Goal: Task Accomplishment & Management: Manage account settings

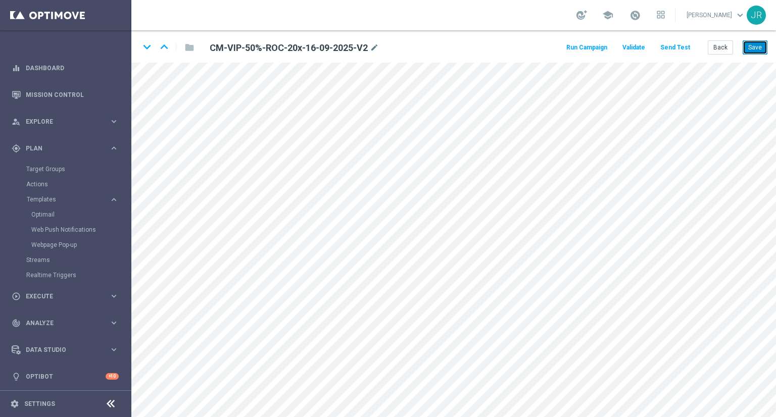
click at [761, 51] on button "Save" at bounding box center [754, 47] width 25 height 14
click at [758, 51] on button "Save" at bounding box center [754, 47] width 25 height 14
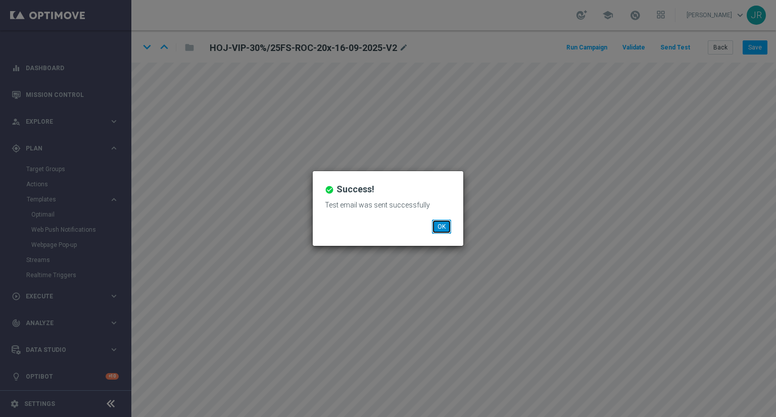
drag, startPoint x: 0, startPoint y: 0, endPoint x: 445, endPoint y: 228, distance: 499.9
click at [445, 226] on button "OK" at bounding box center [441, 227] width 19 height 14
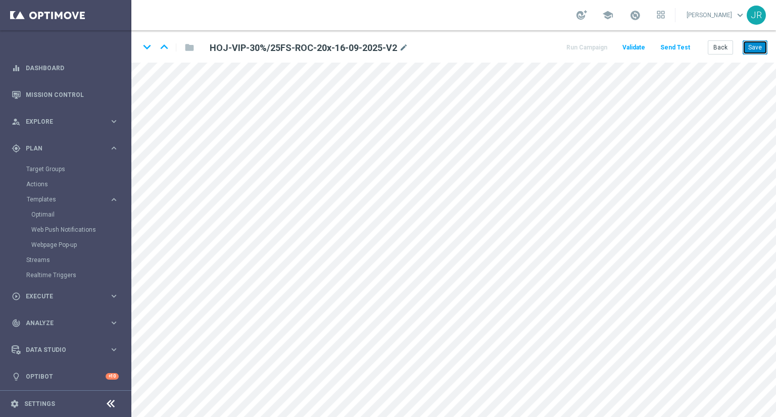
click at [758, 46] on button "Save" at bounding box center [754, 47] width 25 height 14
click at [758, 44] on button "Save" at bounding box center [754, 47] width 25 height 14
click at [757, 45] on button "Save" at bounding box center [754, 47] width 25 height 14
click at [759, 50] on button "Save" at bounding box center [754, 47] width 25 height 14
click at [757, 47] on button "Save" at bounding box center [754, 47] width 25 height 14
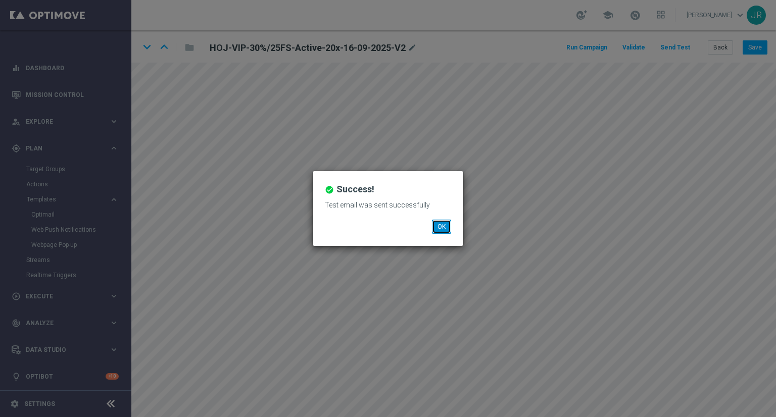
click at [433, 228] on button "OK" at bounding box center [441, 227] width 19 height 14
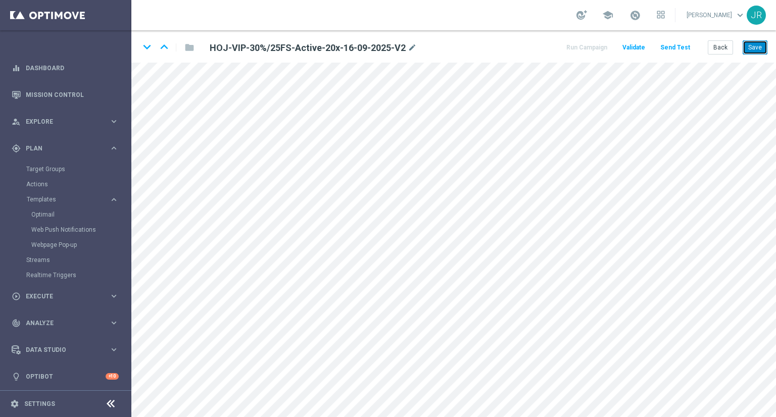
click at [753, 50] on button "Save" at bounding box center [754, 47] width 25 height 14
click at [759, 53] on button "Save" at bounding box center [754, 47] width 25 height 14
click at [751, 47] on button "Save" at bounding box center [754, 47] width 25 height 14
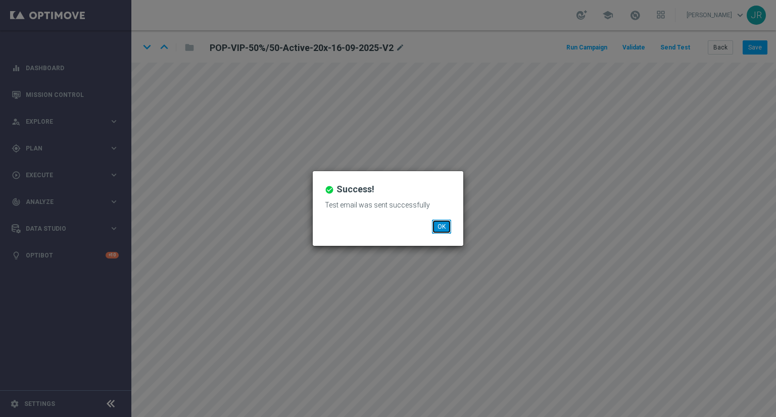
click at [445, 230] on button "OK" at bounding box center [441, 227] width 19 height 14
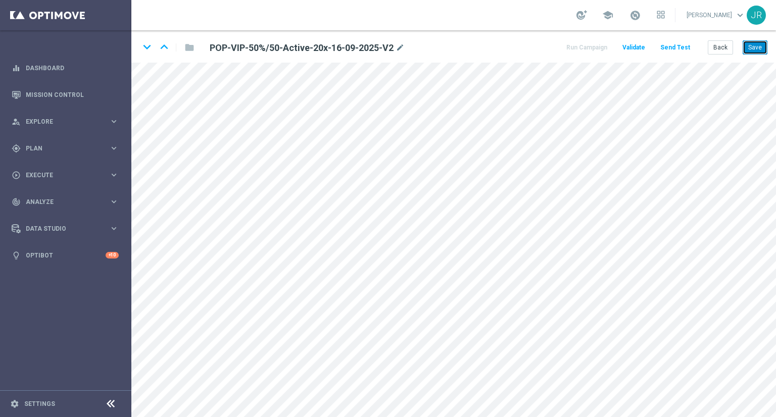
click at [761, 47] on button "Save" at bounding box center [754, 47] width 25 height 14
click at [758, 47] on button "Save" at bounding box center [754, 47] width 25 height 14
click at [758, 46] on button "Save" at bounding box center [754, 47] width 25 height 14
click at [750, 49] on button "Save" at bounding box center [754, 47] width 25 height 14
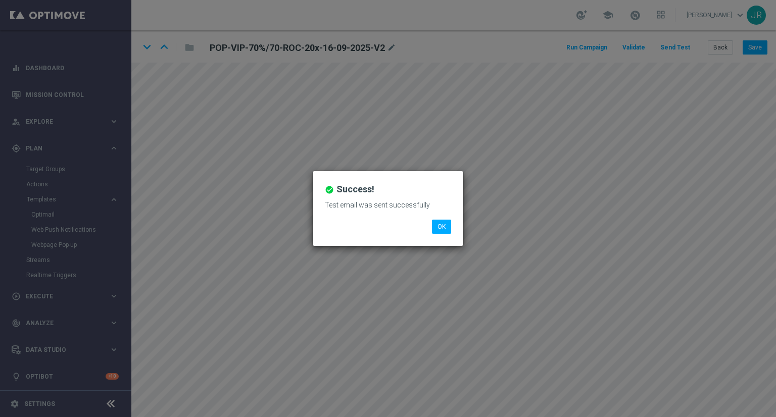
click at [432, 233] on li "OK" at bounding box center [441, 227] width 24 height 14
click at [446, 223] on button "OK" at bounding box center [441, 227] width 19 height 14
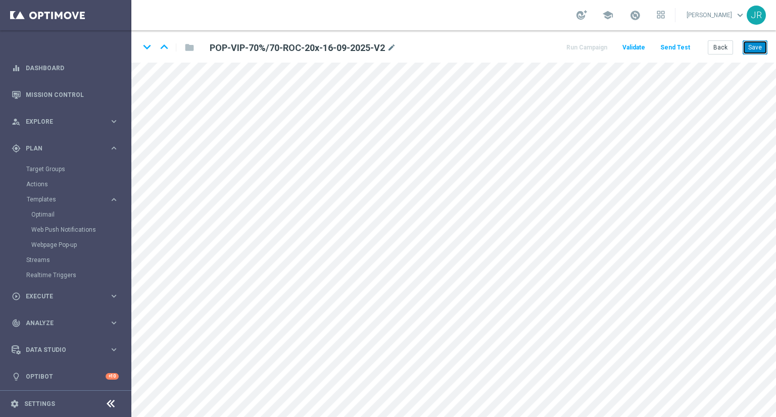
click at [754, 49] on button "Save" at bounding box center [754, 47] width 25 height 14
click at [757, 49] on button "Save" at bounding box center [754, 47] width 25 height 14
click at [761, 51] on button "Save" at bounding box center [754, 47] width 25 height 14
click at [753, 53] on button "Save" at bounding box center [754, 47] width 25 height 14
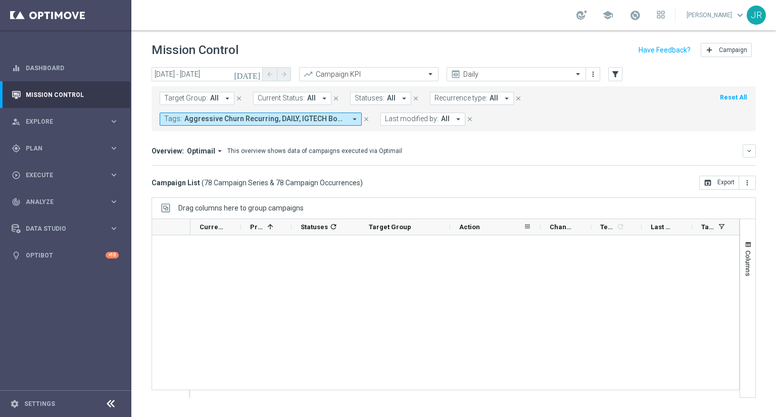
scroll to position [2020, 0]
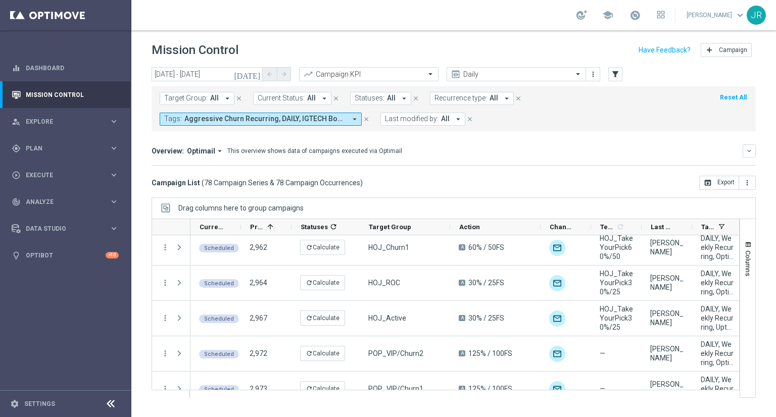
click at [518, 146] on div "Overview: Optimail arrow_drop_down This overview shows data of campaigns execut…" at bounding box center [446, 150] width 591 height 9
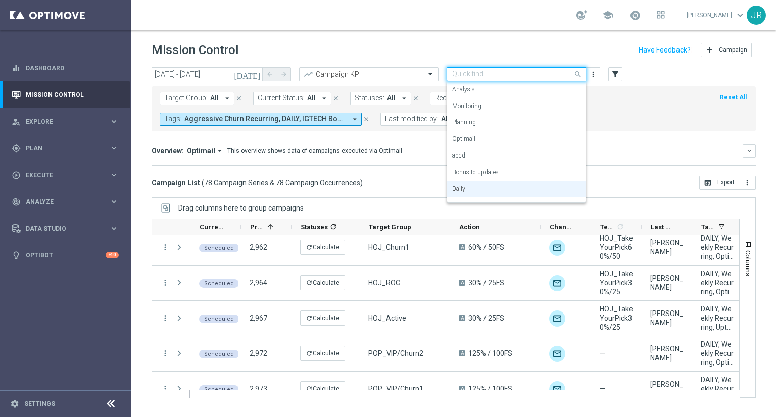
click at [537, 77] on input "text" at bounding box center [506, 74] width 108 height 9
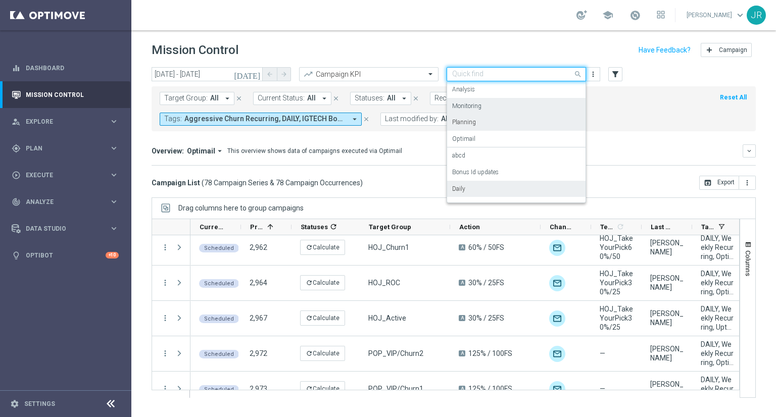
click at [463, 108] on label "Monitoring" at bounding box center [466, 106] width 29 height 9
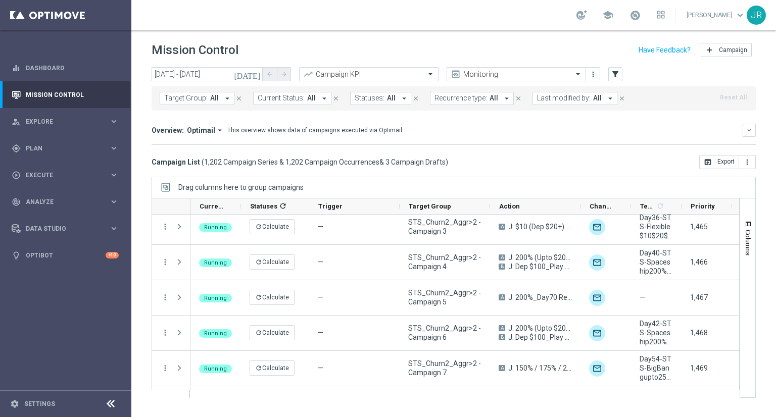
click at [551, 99] on span "Last modified by:" at bounding box center [564, 98] width 54 height 9
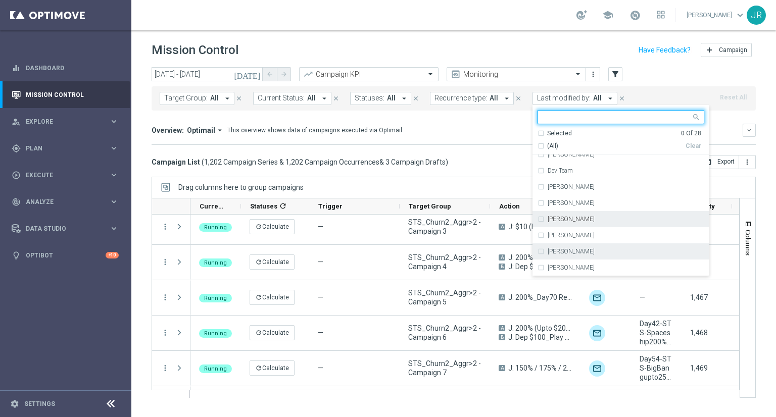
scroll to position [151, 0]
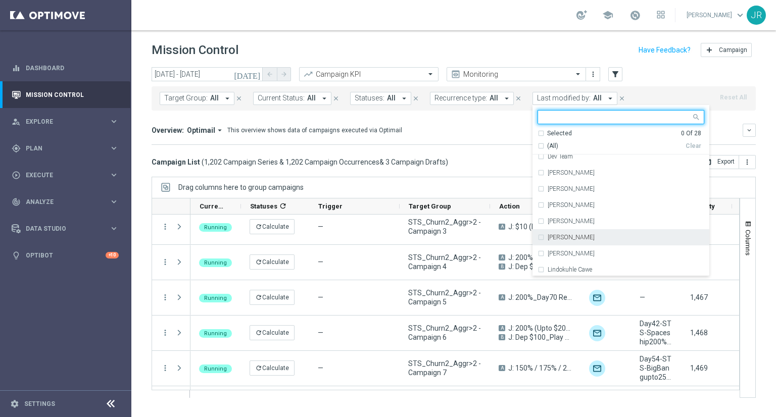
click at [576, 243] on div "[PERSON_NAME]" at bounding box center [620, 237] width 167 height 16
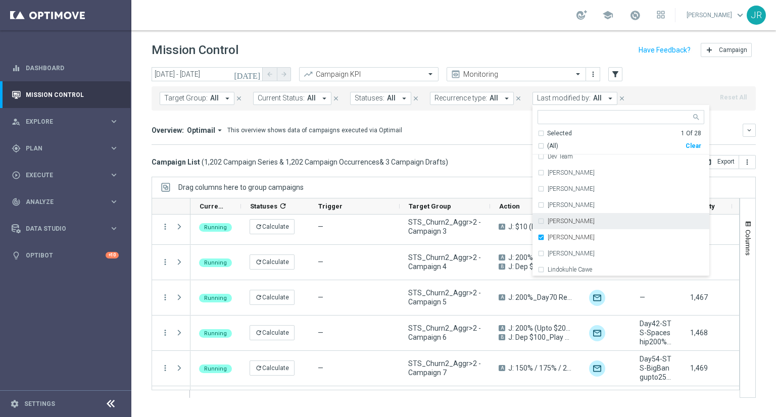
click at [468, 152] on mini-dashboard "Overview: Optimail arrow_drop_down This overview shows data of campaigns execut…" at bounding box center [453, 133] width 604 height 44
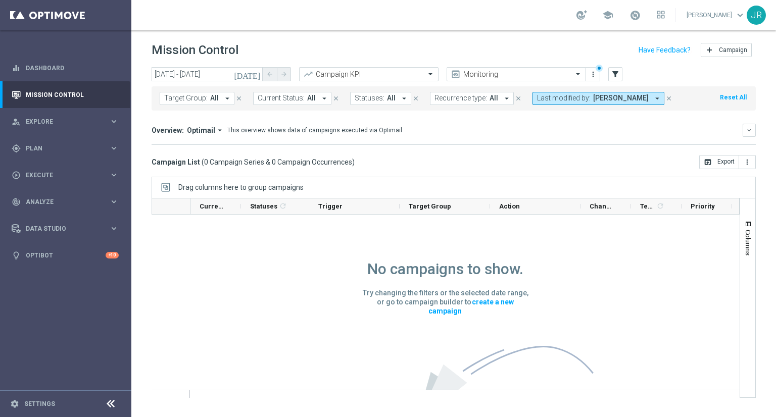
scroll to position [0, 0]
click at [255, 79] on button "today" at bounding box center [247, 74] width 30 height 15
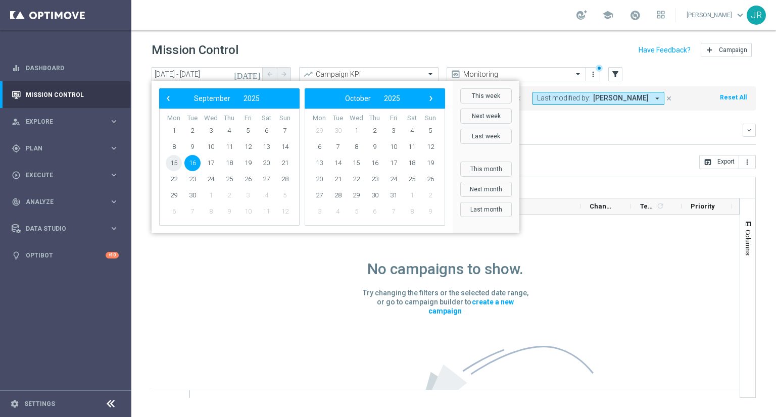
click at [173, 164] on span "15" at bounding box center [174, 163] width 16 height 16
type input "15 Sep 2025 - 15 Sep 2025"
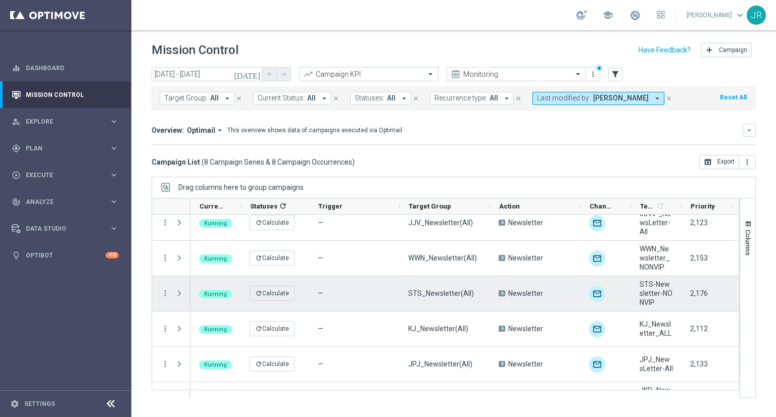
scroll to position [107, 0]
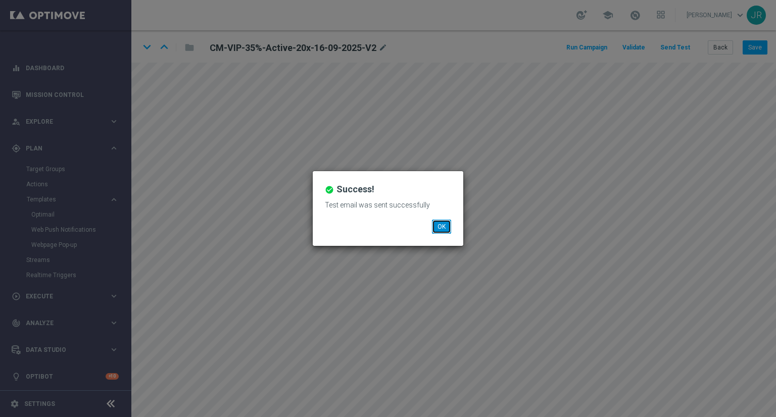
click at [446, 227] on button "OK" at bounding box center [441, 227] width 19 height 14
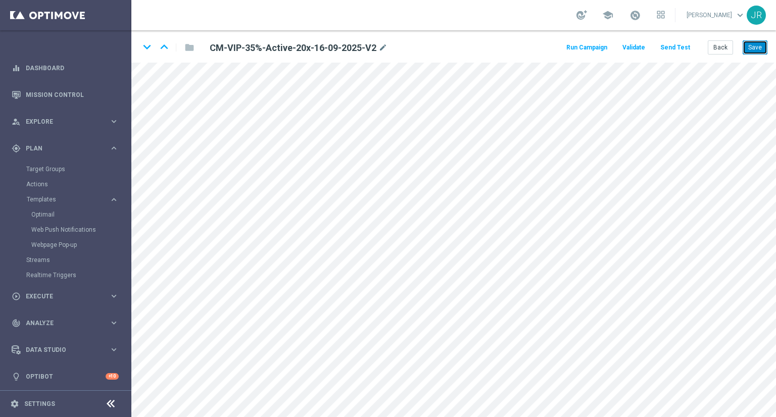
drag, startPoint x: 757, startPoint y: 44, endPoint x: 752, endPoint y: 57, distance: 14.3
click at [757, 44] on button "Save" at bounding box center [754, 47] width 25 height 14
click at [750, 46] on button "Save" at bounding box center [754, 47] width 25 height 14
